Goal: Book appointment/travel/reservation

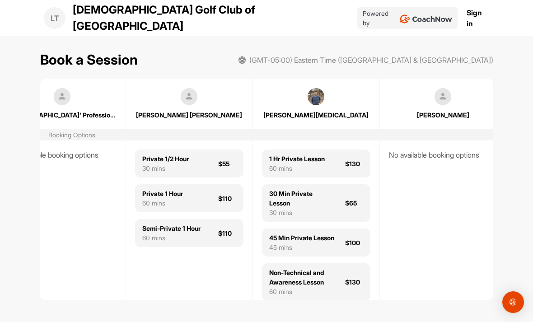
click at [333, 193] on div "30 Min Private Lesson" at bounding box center [301, 198] width 65 height 19
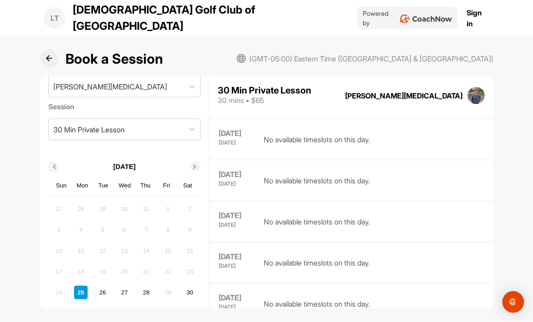
scroll to position [29, 0]
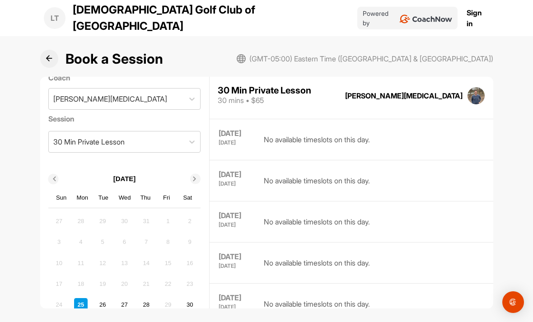
click at [197, 177] on icon at bounding box center [194, 179] width 5 height 5
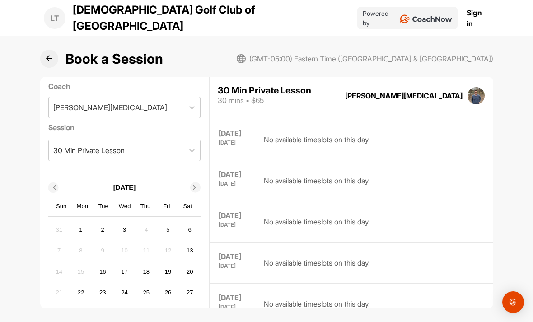
click at [130, 223] on div "3" at bounding box center [124, 230] width 14 height 14
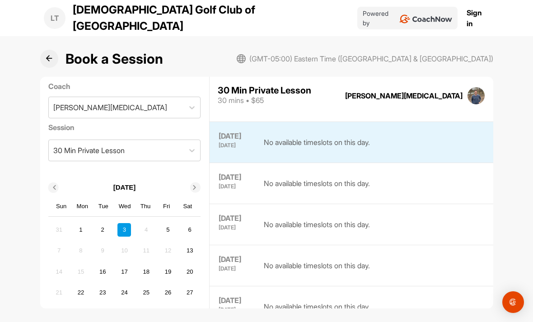
scroll to position [288, 0]
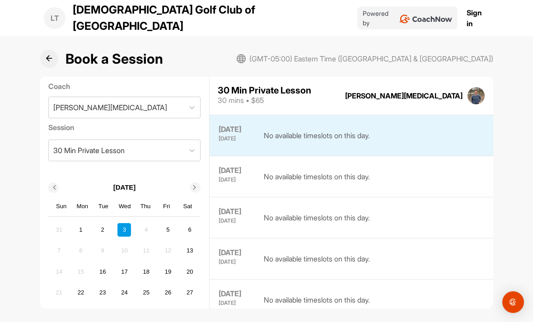
click at [192, 223] on div "6" at bounding box center [190, 230] width 14 height 14
click at [170, 223] on div "5" at bounding box center [168, 230] width 14 height 14
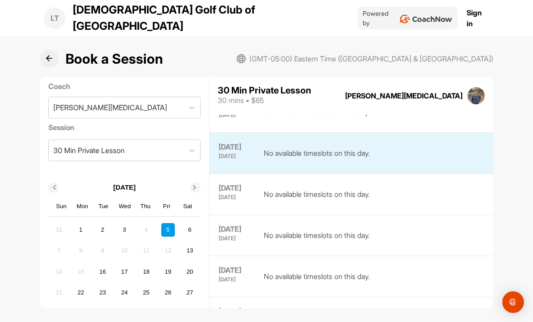
click at [152, 223] on div "4" at bounding box center [147, 230] width 14 height 14
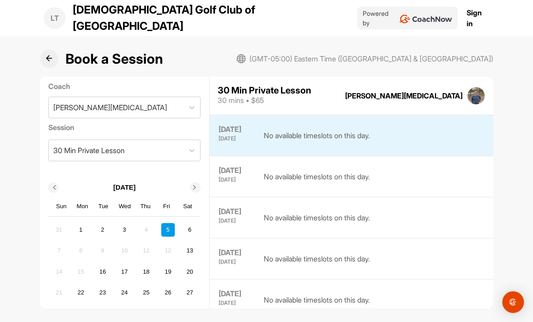
click at [87, 223] on div "1" at bounding box center [81, 230] width 14 height 14
click at [107, 223] on div "2" at bounding box center [103, 230] width 14 height 14
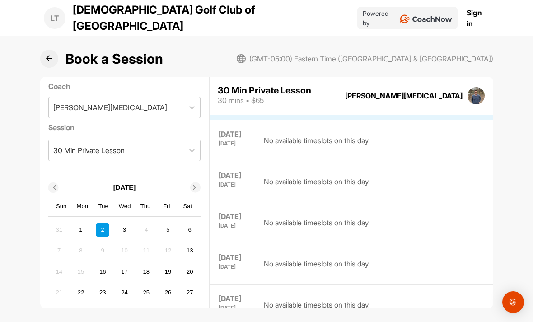
click at [131, 222] on div "31 1 2 3 4 5 6" at bounding box center [124, 230] width 147 height 16
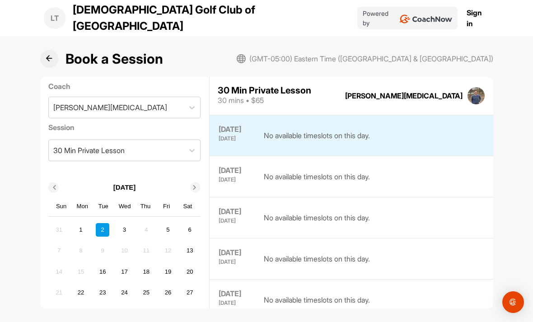
click at [105, 265] on div "16" at bounding box center [103, 272] width 14 height 14
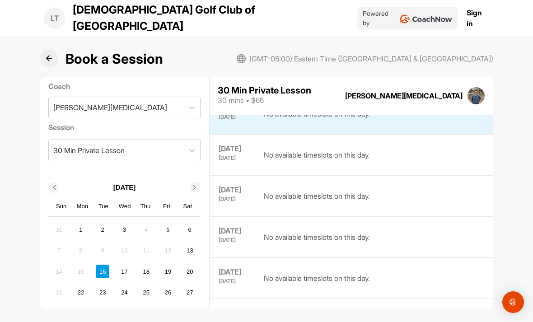
click at [132, 264] on div "14 15 16 17 18 19 20" at bounding box center [124, 272] width 147 height 16
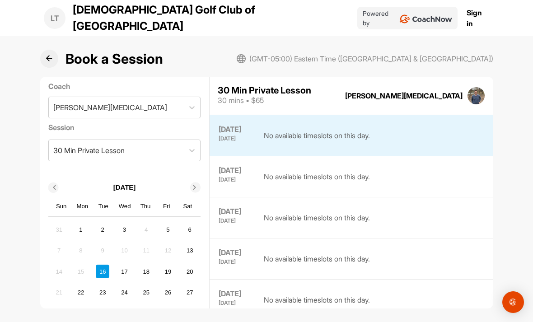
click at [102, 223] on div "2" at bounding box center [103, 230] width 14 height 14
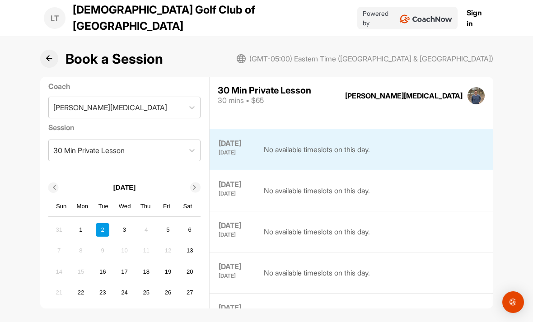
click at [87, 223] on div "1" at bounding box center [81, 230] width 14 height 14
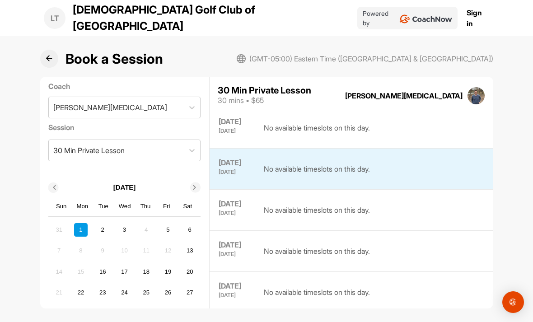
click at [131, 223] on div "3" at bounding box center [124, 230] width 14 height 14
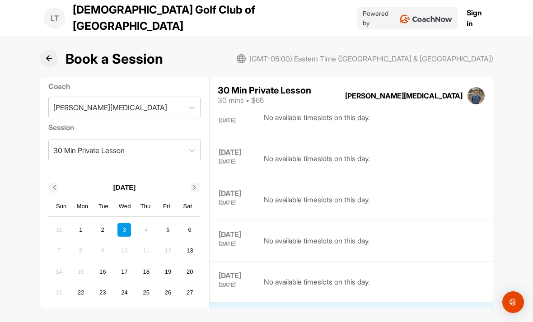
scroll to position [244, 0]
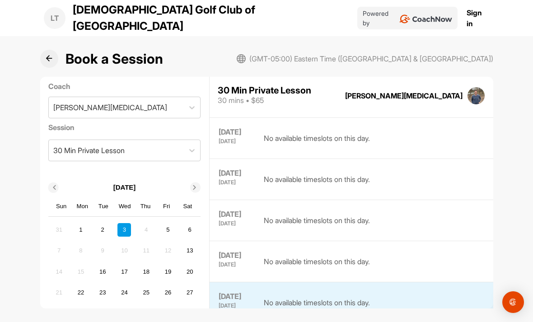
click at [57, 50] on button at bounding box center [49, 59] width 18 height 18
